Goal: Information Seeking & Learning: Learn about a topic

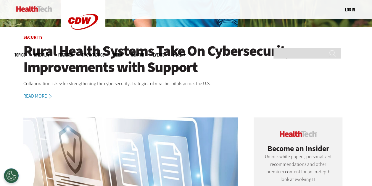
scroll to position [118, 0]
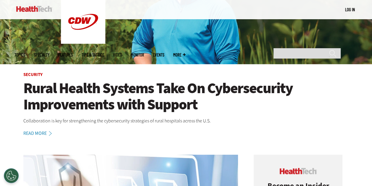
click at [116, 108] on h1 "Rural Health Systems Take On Cybersecurity Improvements with Support" at bounding box center [186, 96] width 326 height 33
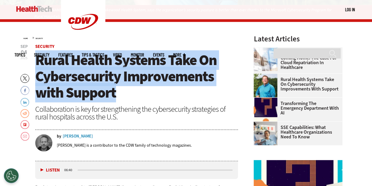
drag, startPoint x: 37, startPoint y: 60, endPoint x: 132, endPoint y: 91, distance: 99.7
click at [132, 91] on h1 "Rural Health Systems Take On Cybersecurity Improvements with Support" at bounding box center [136, 76] width 203 height 49
copy span "Rural Health Systems Take On Cybersecurity Improvements with Support"
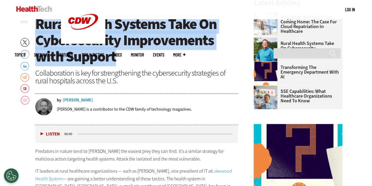
scroll to position [178, 0]
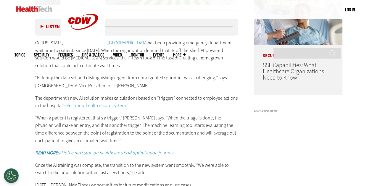
scroll to position [444, 0]
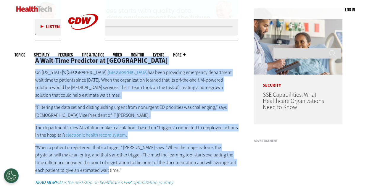
drag, startPoint x: 35, startPoint y: 60, endPoint x: 97, endPoint y: 168, distance: 124.0
copy div "A Wait-Time Predictor at Richmond University Medical Center On New York’s State…"
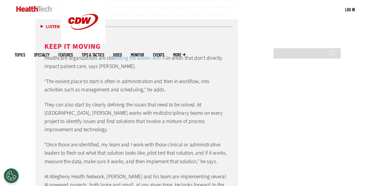
scroll to position [1570, 0]
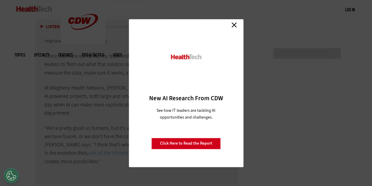
click at [233, 25] on link "Close" at bounding box center [234, 25] width 9 height 9
